Goal: Transaction & Acquisition: Purchase product/service

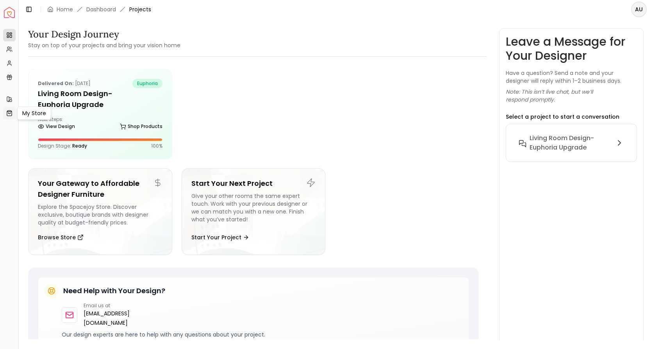
click at [10, 112] on icon at bounding box center [9, 112] width 5 height 0
click at [58, 10] on link "Home" at bounding box center [65, 9] width 16 height 8
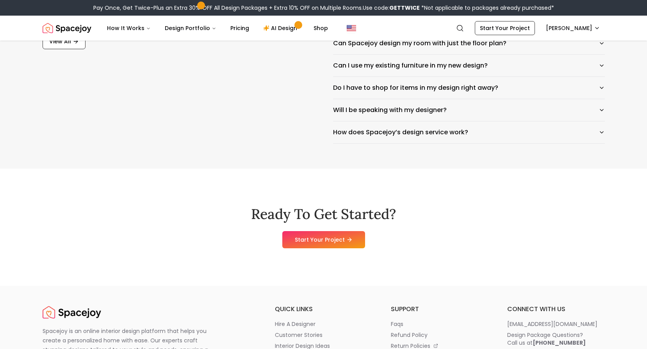
scroll to position [4139, 0]
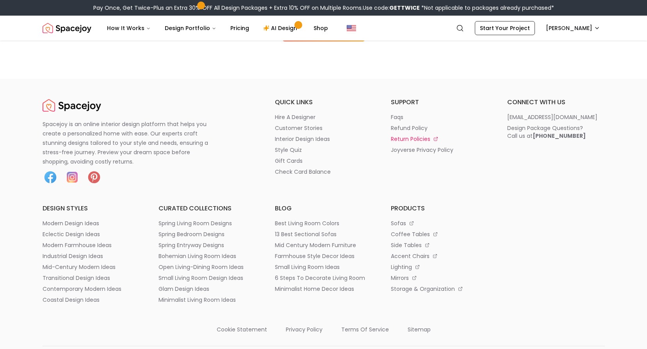
click at [415, 135] on p "return policies" at bounding box center [410, 139] width 39 height 8
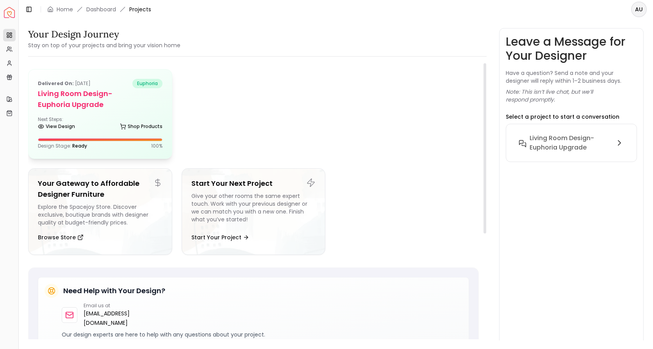
click at [143, 96] on h5 "Living Room design-Euphoria upgrade" at bounding box center [100, 99] width 125 height 22
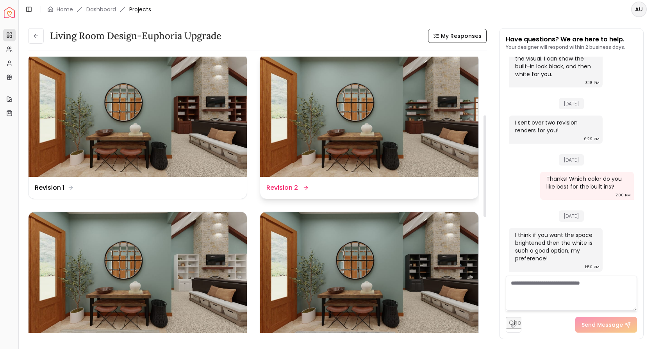
scroll to position [156, 0]
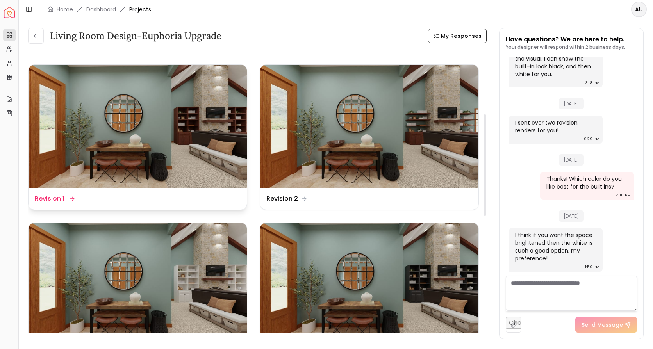
click at [47, 195] on dd "Revision 1" at bounding box center [50, 198] width 30 height 9
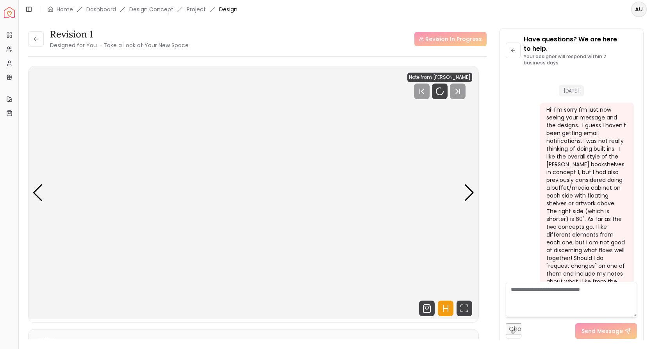
scroll to position [2402, 0]
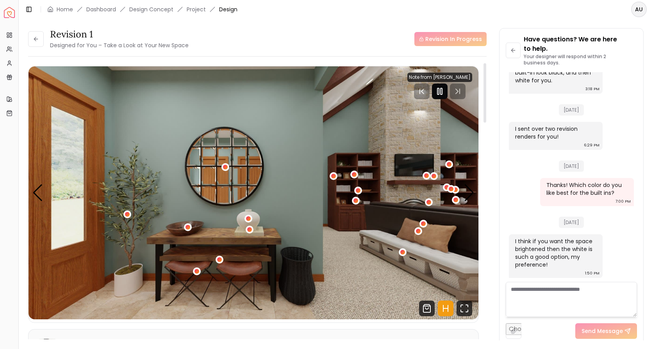
click at [438, 90] on icon "Pause" at bounding box center [439, 91] width 9 height 9
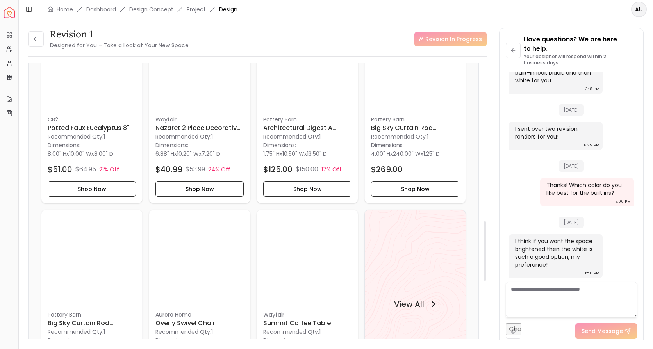
scroll to position [742, 0]
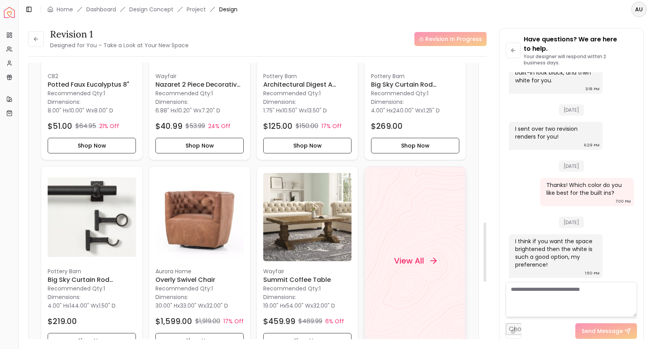
click at [395, 260] on h4 "View All" at bounding box center [409, 260] width 30 height 11
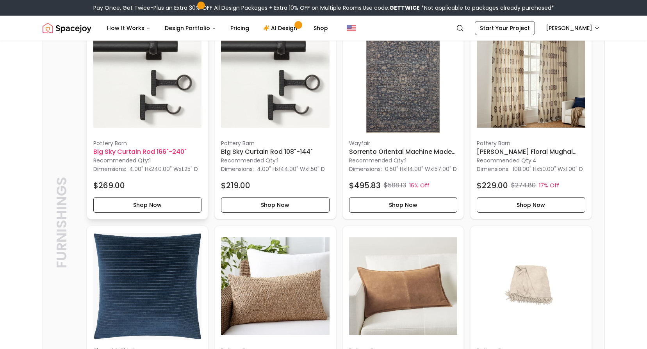
scroll to position [1952, 0]
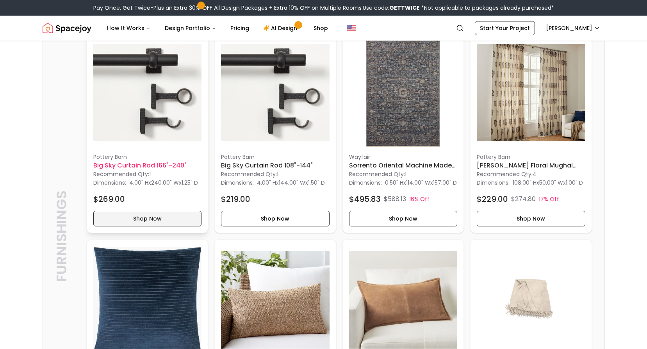
click at [151, 226] on button "Shop Now" at bounding box center [147, 219] width 109 height 16
